Goal: Task Accomplishment & Management: Manage account settings

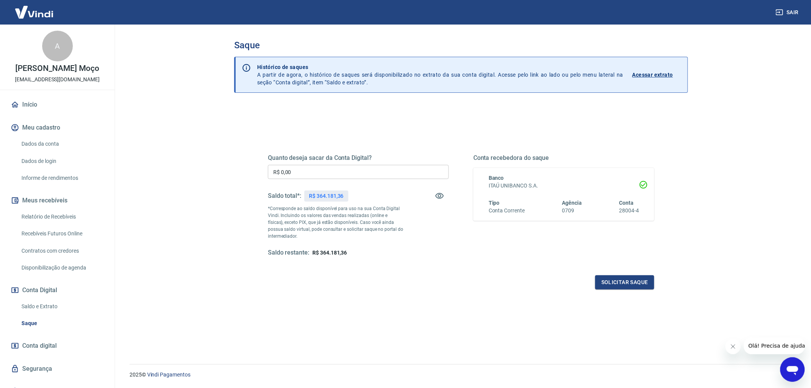
click at [698, 128] on div "Saque Histórico de saques A partir de agora, o histórico de saques será disponi…" at bounding box center [461, 190] width 491 height 331
